Goal: Navigation & Orientation: Find specific page/section

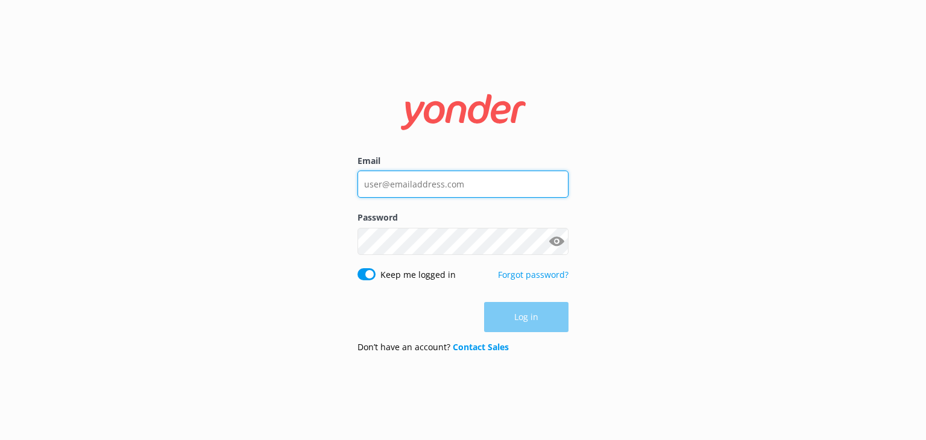
type input "[EMAIL_ADDRESS][DOMAIN_NAME]"
click at [535, 315] on div "Log in" at bounding box center [463, 317] width 211 height 30
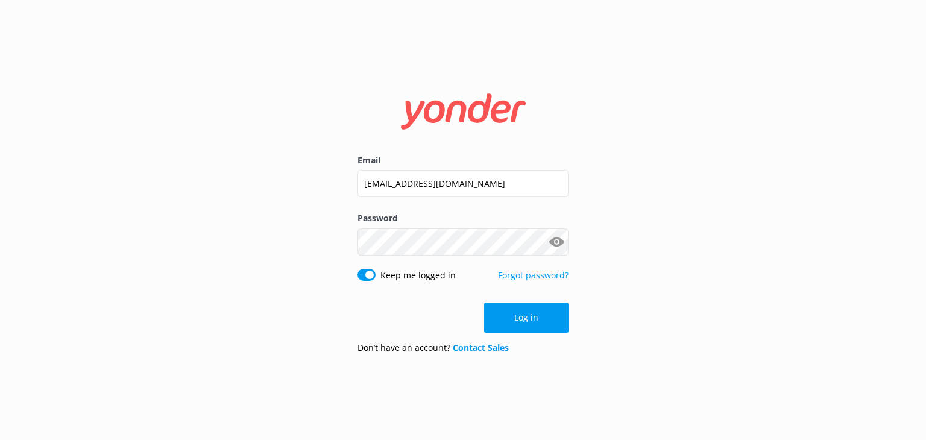
click at [535, 315] on button "Log in" at bounding box center [526, 318] width 84 height 30
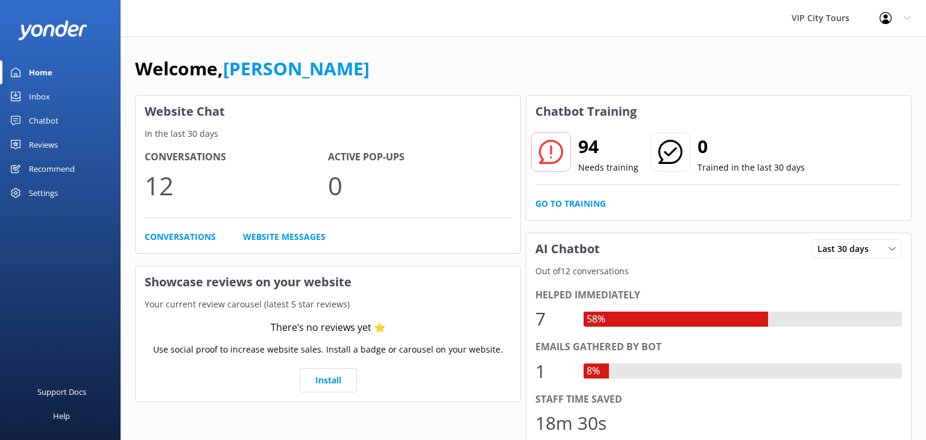
click at [34, 98] on div "Inbox" at bounding box center [39, 96] width 21 height 24
